Goal: Check status: Check status

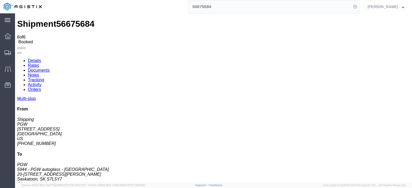
scroll to position [49, 0]
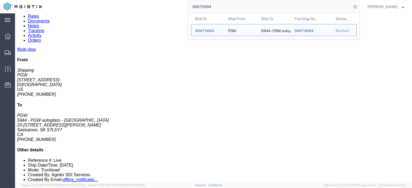
drag, startPoint x: 225, startPoint y: 7, endPoint x: 154, endPoint y: 1, distance: 71.9
click at [156, 2] on div "56675684 Ship ID Ship From Ship To Tracking Nu. Status Ship ID 56675684 Ship Fr…" at bounding box center [203, 6] width 314 height 13
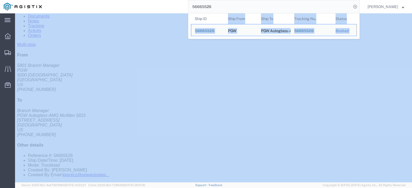
click at [146, 0] on html "main_menu Created with Sketch. Collapse Menu Dashboard Shipments Traffic Resour…" at bounding box center [206, 94] width 412 height 188
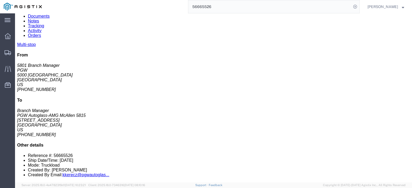
click at [222, 4] on input "56665526" at bounding box center [269, 6] width 163 height 13
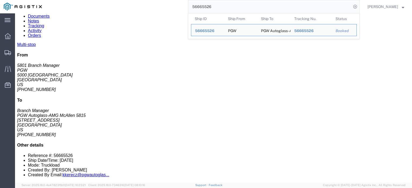
click at [222, 4] on input "56665526" at bounding box center [269, 6] width 163 height 13
paste input "829"
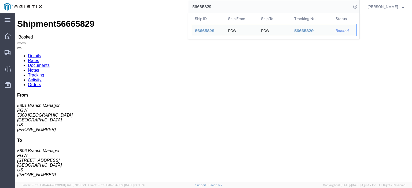
drag, startPoint x: 109, startPoint y: 85, endPoint x: 75, endPoint y: 86, distance: 34.3
click div "Ship To PGW (5806 Branch Manager) [STREET_ADDRESS] [PHONE_NUMBER] [EMAIL_ADDRES…"
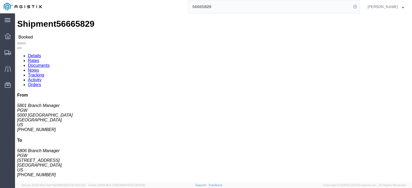
drag, startPoint x: 222, startPoint y: 5, endPoint x: 161, endPoint y: 5, distance: 60.8
click at [161, 6] on div "56665829" at bounding box center [203, 6] width 314 height 13
paste input "75716"
type input "56675716"
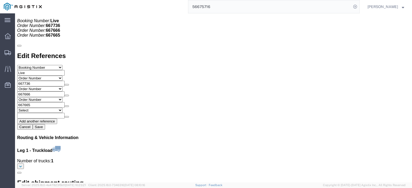
scroll to position [563, 0]
